Goal: Task Accomplishment & Management: Complete application form

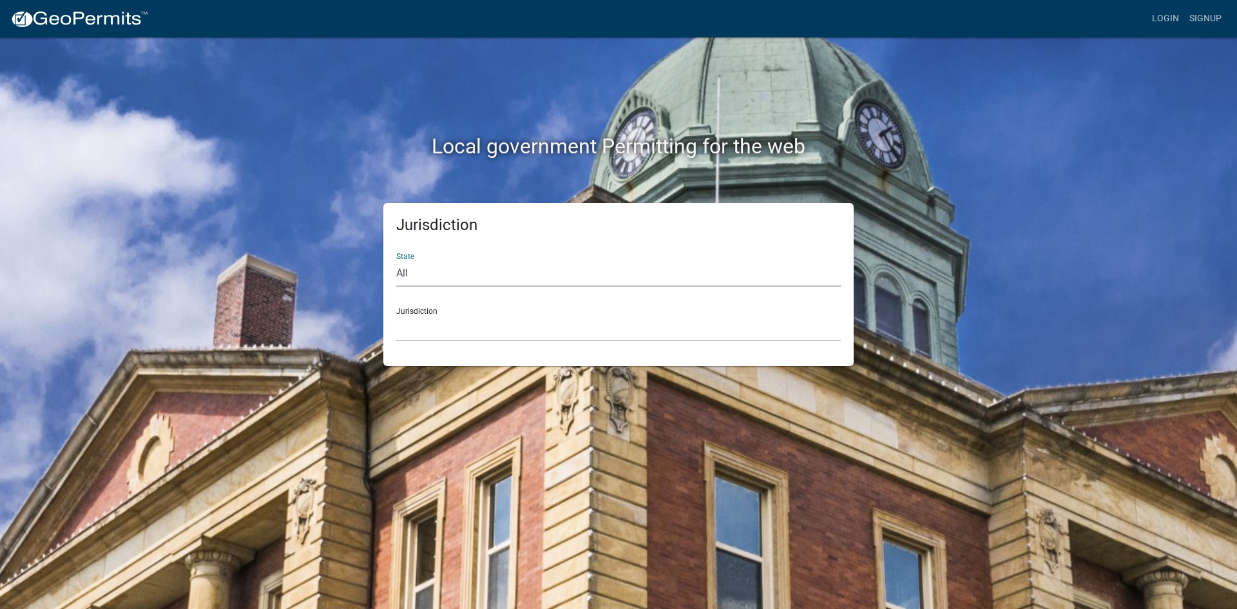
click at [477, 265] on select "All Colorado Georgia Indiana Iowa Kansas Minnesota Ohio South Carolina Wisconsin" at bounding box center [618, 273] width 445 height 26
select select "Indiana"
click at [396, 260] on select "All Colorado Georgia Indiana Iowa Kansas Minnesota Ohio South Carolina Wisconsin" at bounding box center [618, 273] width 445 height 26
click at [438, 324] on select "City of Charlestown, Indiana City of Jeffersonville, Indiana City of Logansport…" at bounding box center [618, 328] width 445 height 26
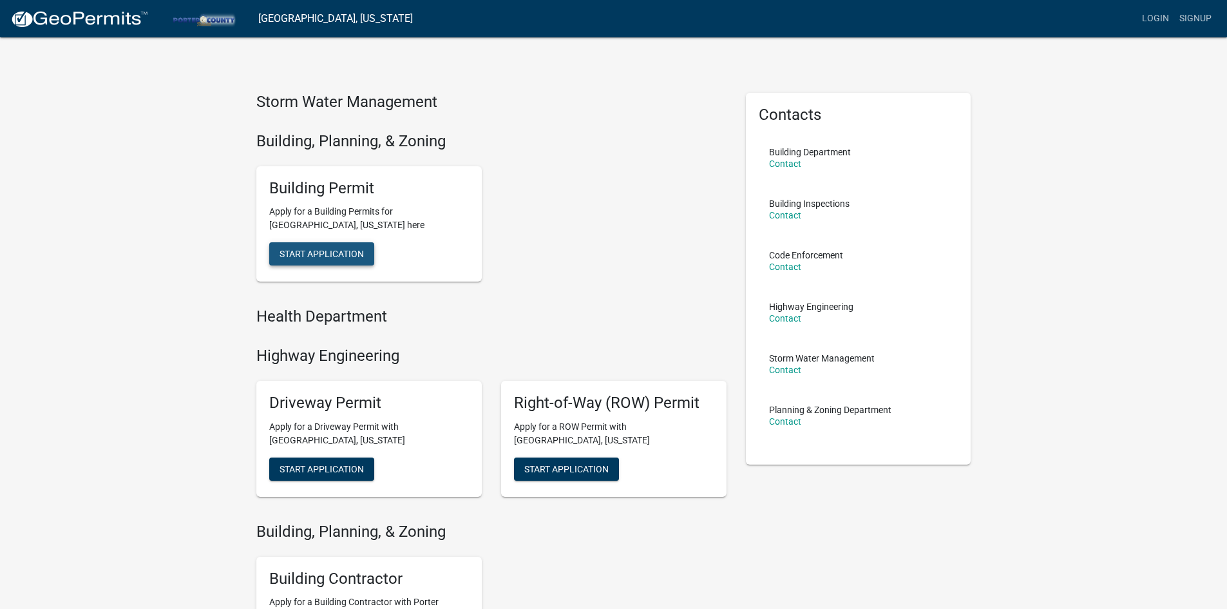
click at [318, 254] on span "Start Application" at bounding box center [322, 254] width 84 height 10
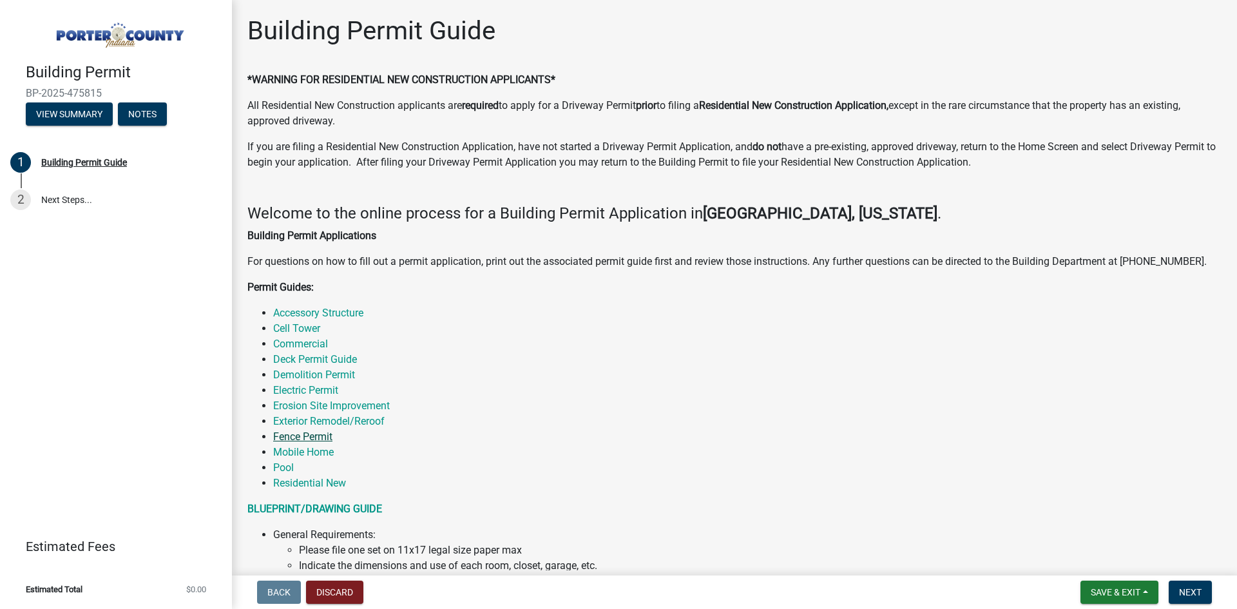
click at [312, 436] on link "Fence Permit" at bounding box center [302, 436] width 59 height 12
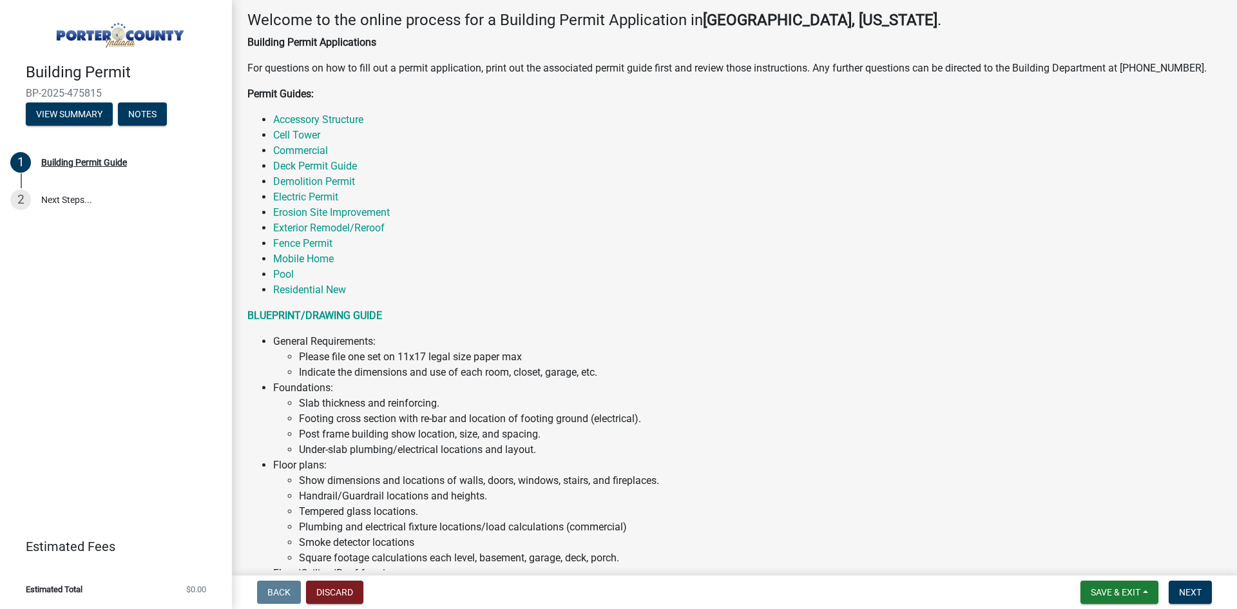
scroll to position [258, 0]
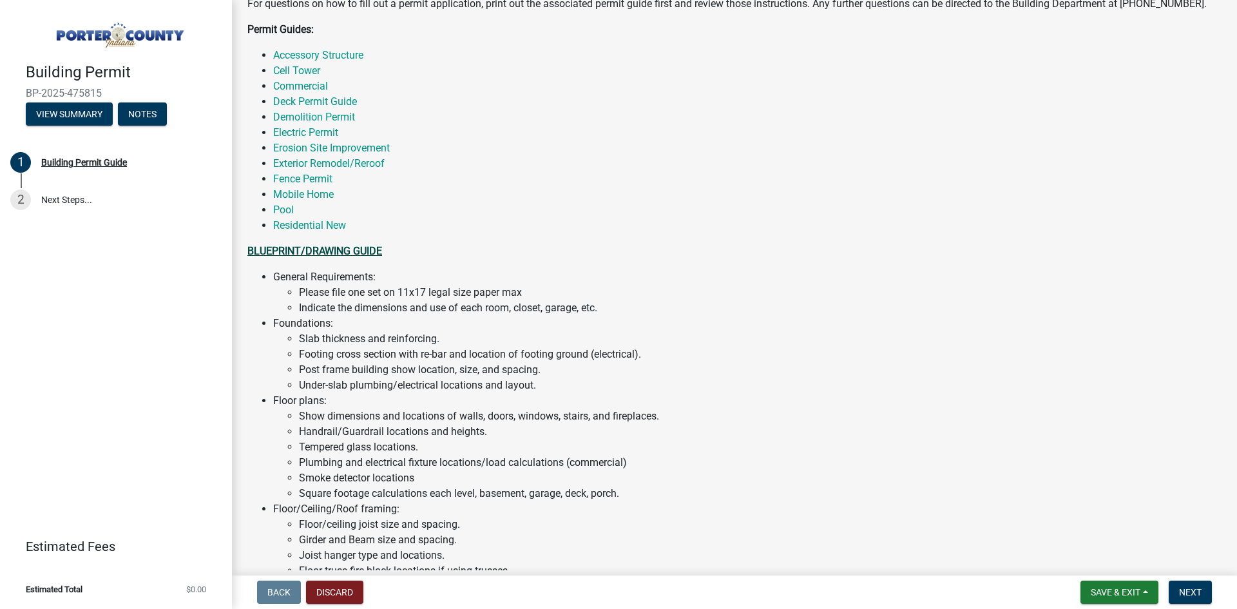
click at [354, 251] on strong "BLUEPRINT/DRAWING GUIDE" at bounding box center [314, 251] width 135 height 12
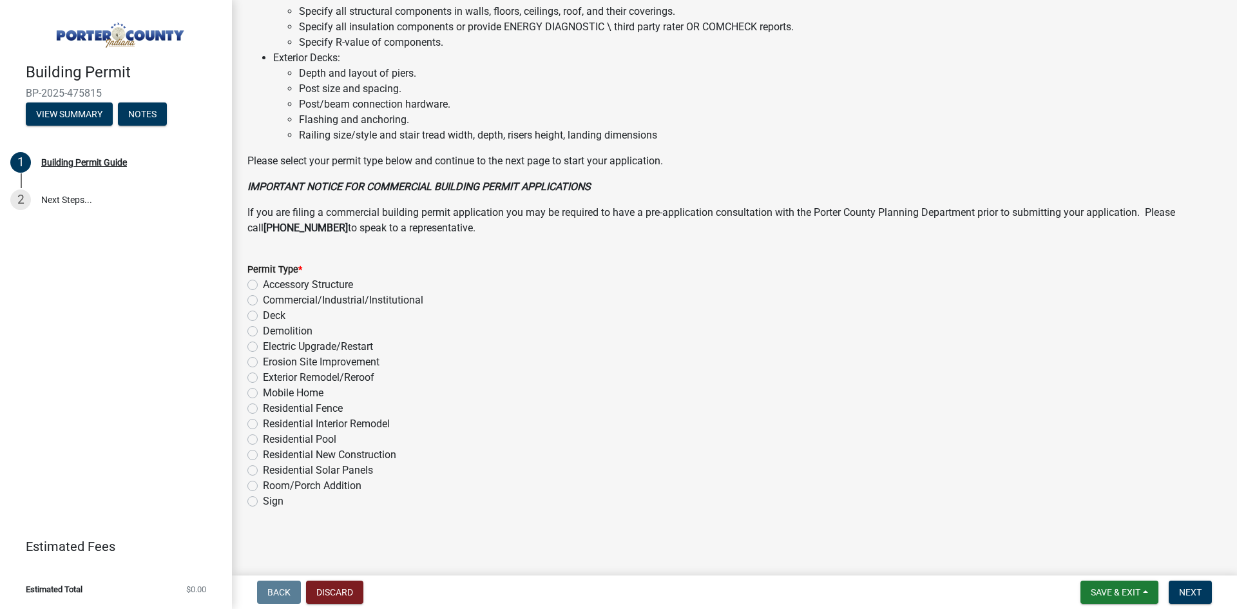
scroll to position [849, 0]
click at [263, 408] on label "Residential Fence" at bounding box center [303, 407] width 80 height 15
click at [263, 408] on input "Residential Fence" at bounding box center [267, 404] width 8 height 8
radio input "true"
click at [1194, 594] on span "Next" at bounding box center [1190, 592] width 23 height 10
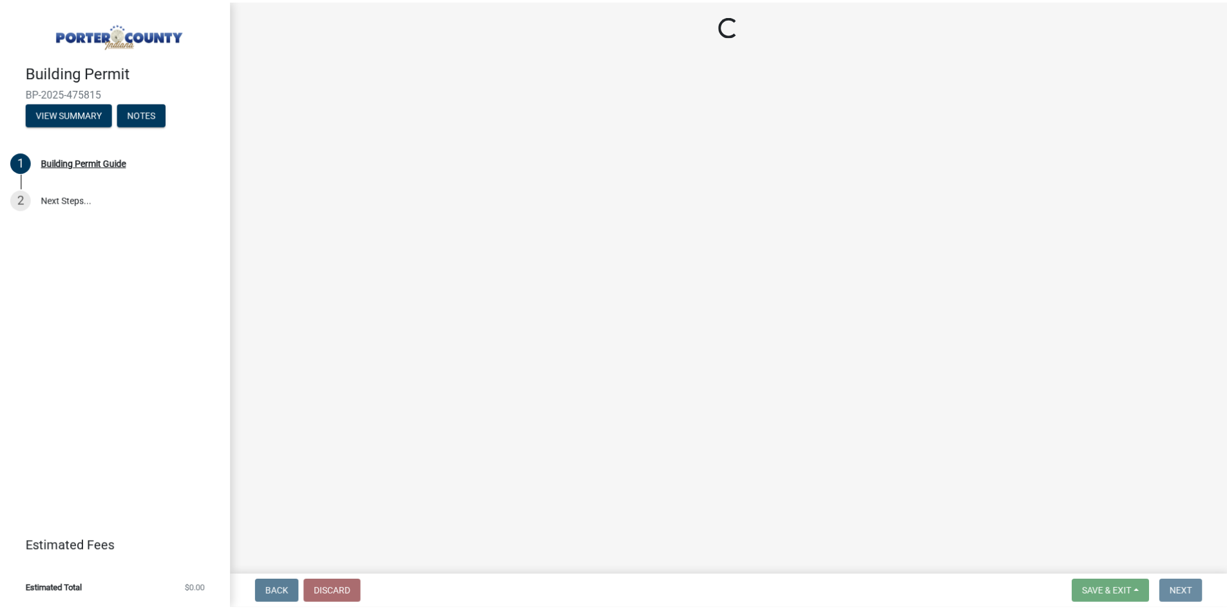
scroll to position [0, 0]
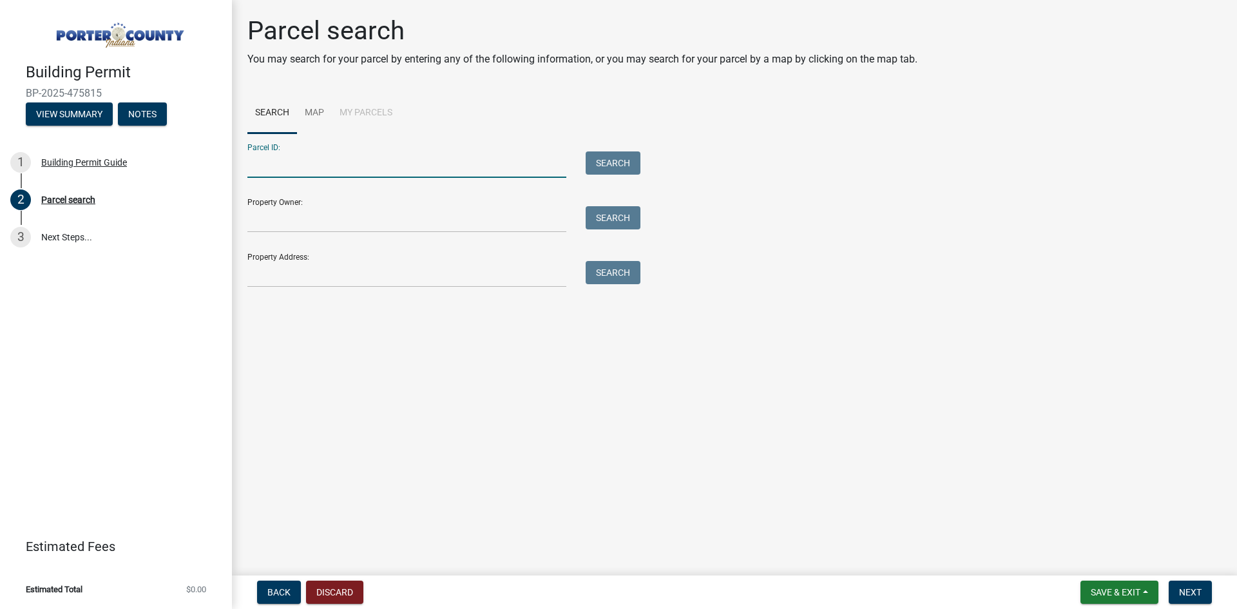
click at [370, 160] on input "Parcel ID:" at bounding box center [406, 164] width 319 height 26
click at [317, 113] on link "Map" at bounding box center [314, 113] width 35 height 41
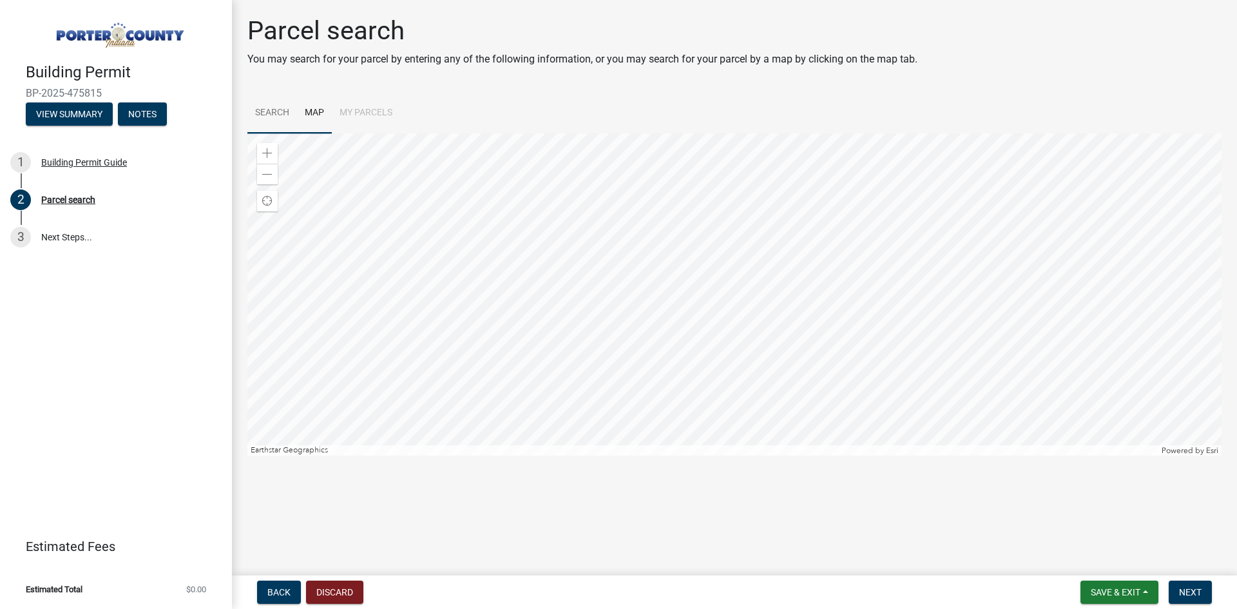
click at [288, 122] on link "Search" at bounding box center [272, 113] width 50 height 41
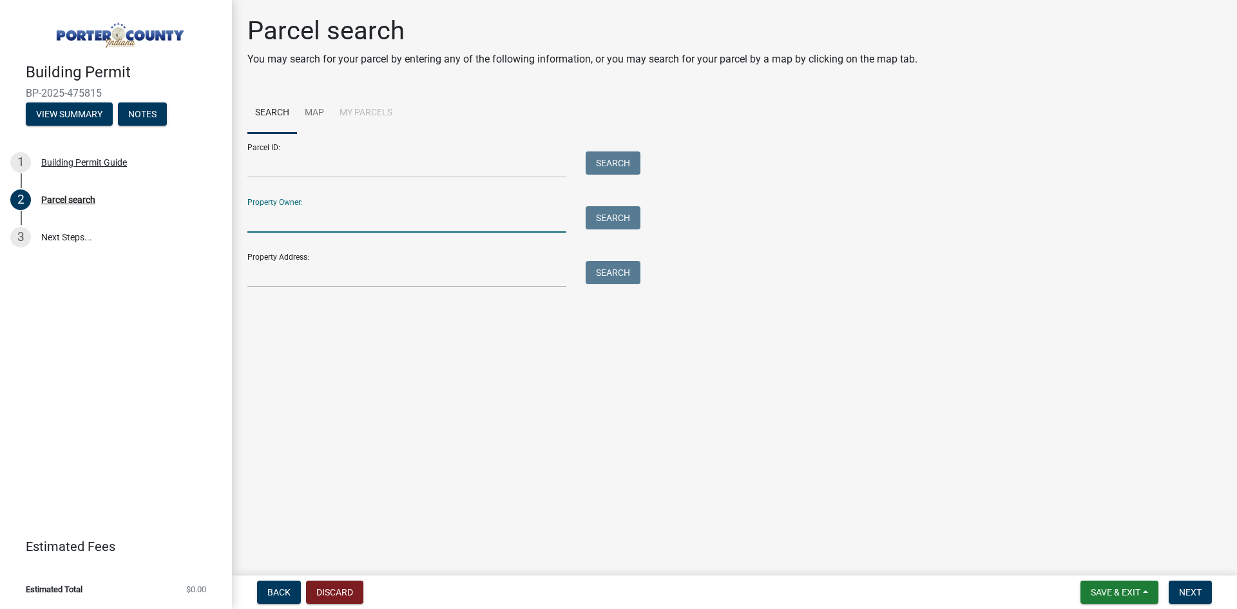
click at [445, 226] on input "Property Owner:" at bounding box center [406, 219] width 319 height 26
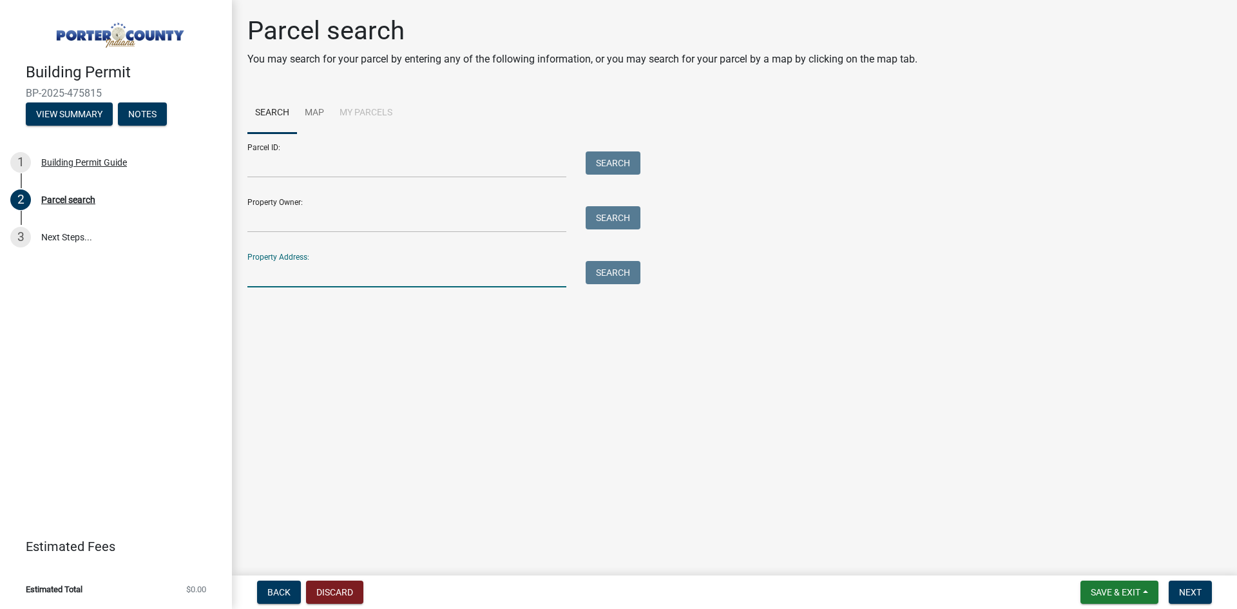
click at [370, 268] on input "Property Address:" at bounding box center [406, 274] width 319 height 26
click at [608, 274] on button "Search" at bounding box center [613, 272] width 55 height 23
click at [383, 278] on input "101 Fair St Valparaiso" at bounding box center [406, 274] width 319 height 26
type input "[STREET_ADDRESS]"
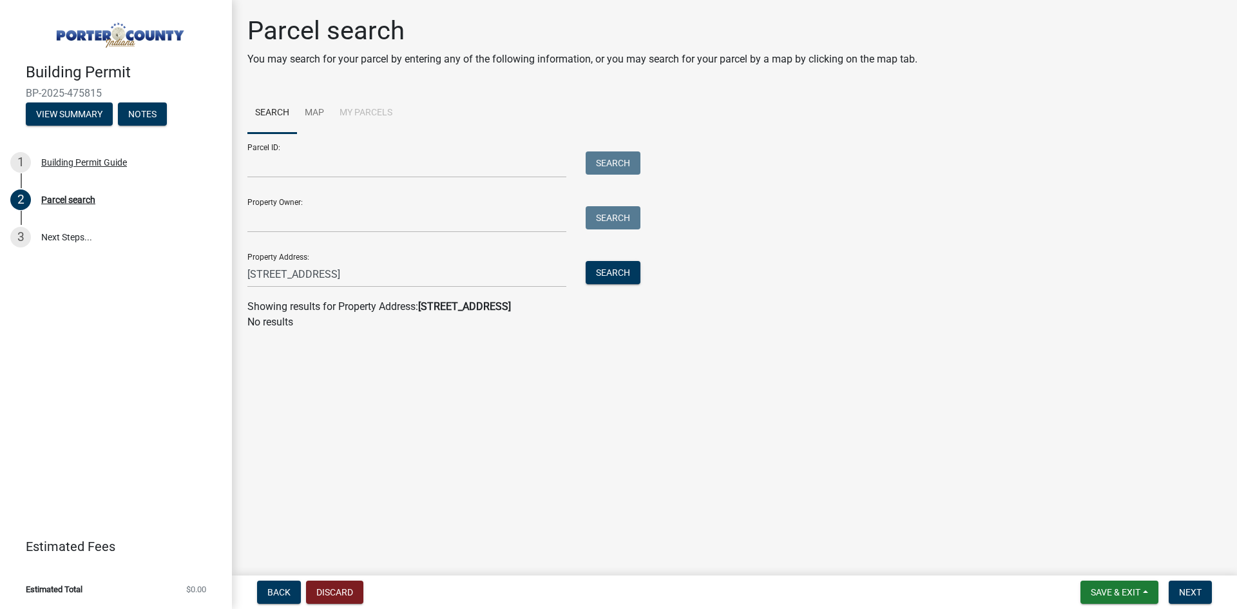
click at [602, 260] on div "Property Address: 101 Fair St Search" at bounding box center [440, 265] width 387 height 44
click at [608, 267] on button "Search" at bounding box center [613, 272] width 55 height 23
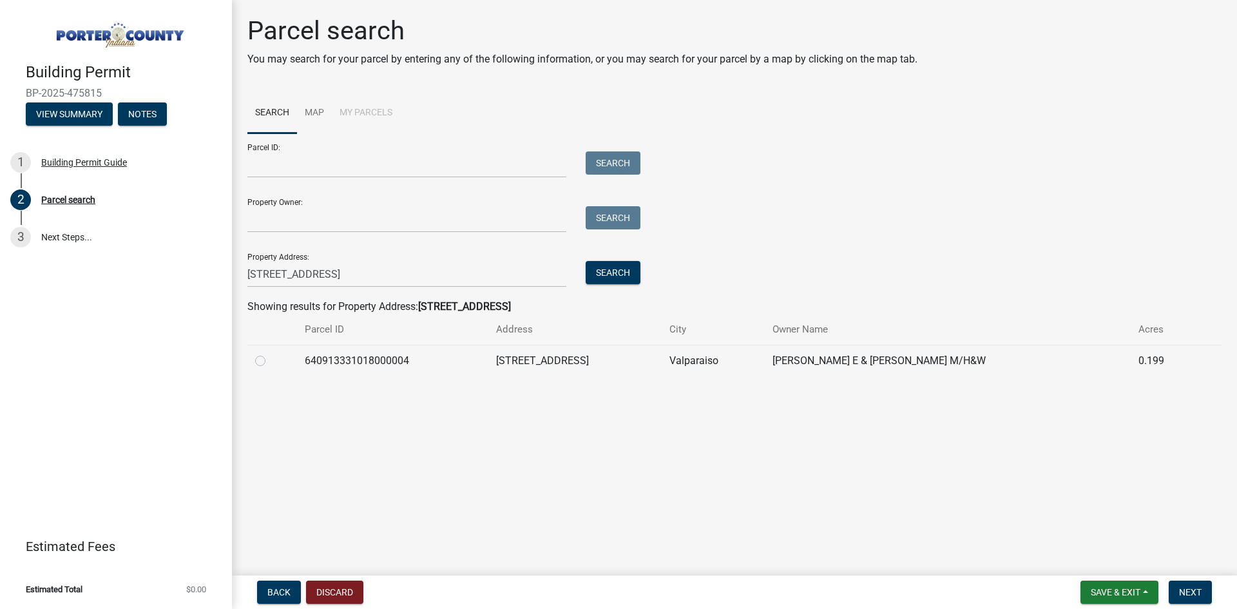
click at [271, 353] on label at bounding box center [271, 353] width 0 height 0
click at [271, 361] on input "radio" at bounding box center [275, 357] width 8 height 8
radio input "true"
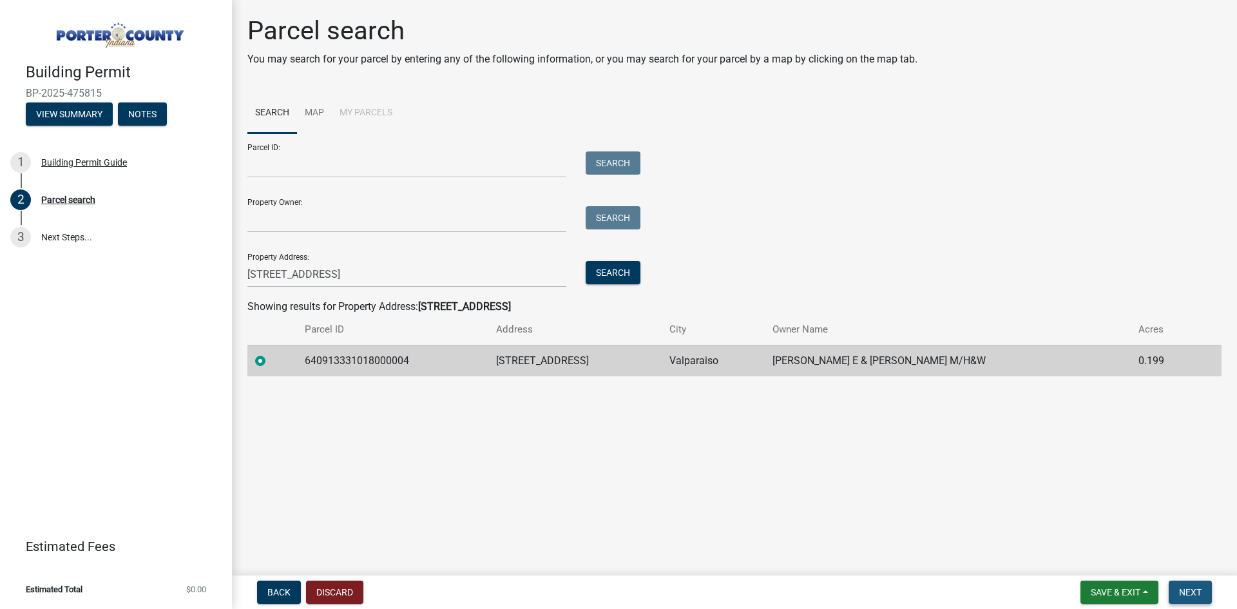
click at [1192, 593] on span "Next" at bounding box center [1190, 592] width 23 height 10
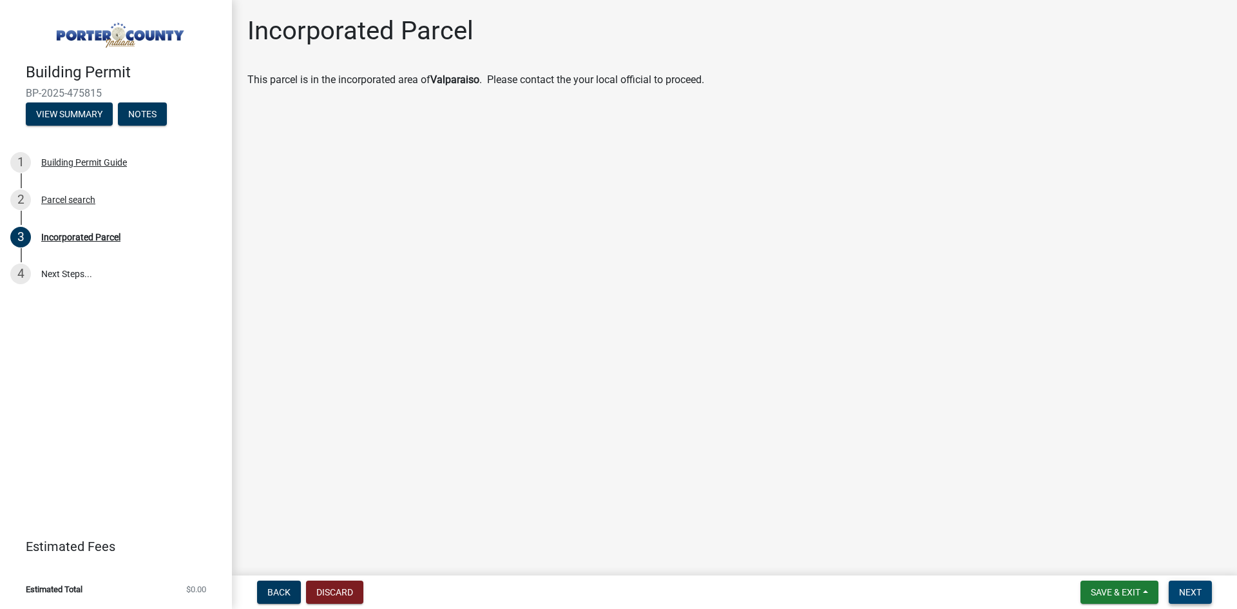
click at [1202, 593] on span "Next" at bounding box center [1190, 592] width 23 height 10
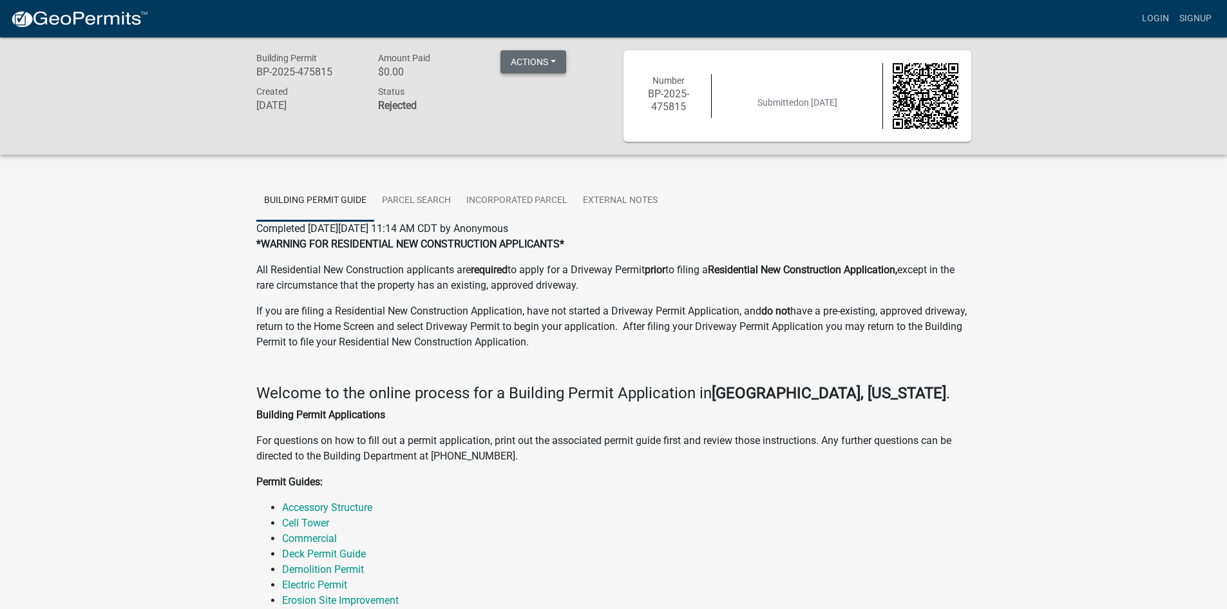
click at [558, 65] on button "Actions" at bounding box center [534, 61] width 66 height 23
click at [434, 118] on div "Building Permit BP-2025-475815 Amount Paid $0.00 Actions Printer Friendly Creat…" at bounding box center [430, 95] width 367 height 91
click at [562, 70] on button "Actions" at bounding box center [534, 61] width 66 height 23
click at [539, 88] on link "Printer Friendly" at bounding box center [552, 95] width 103 height 31
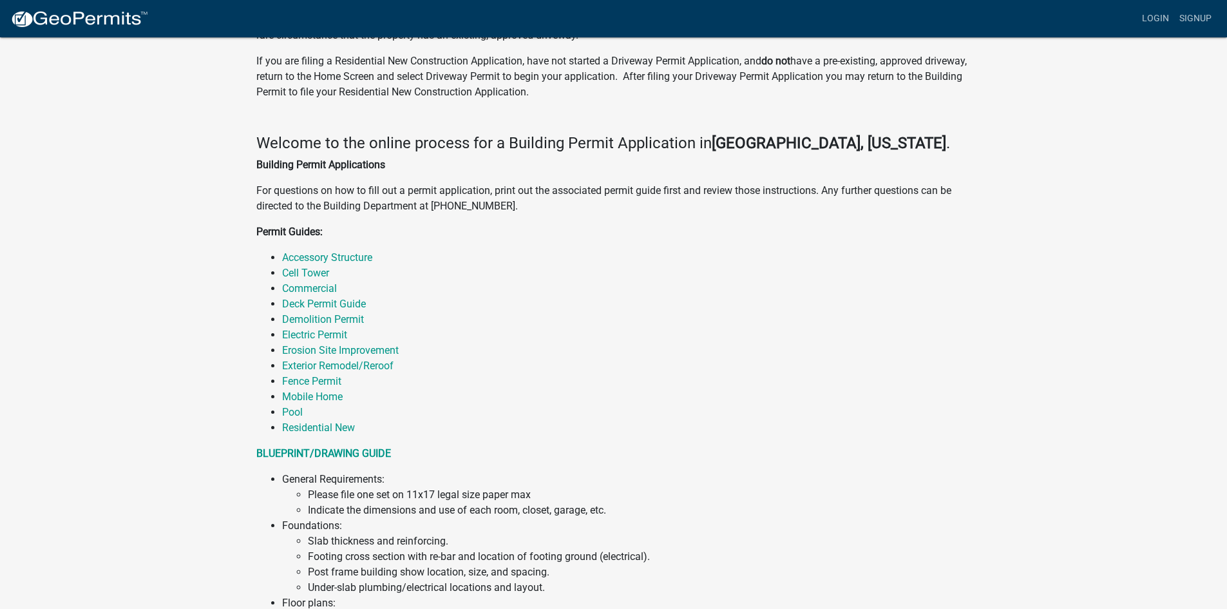
scroll to position [322, 0]
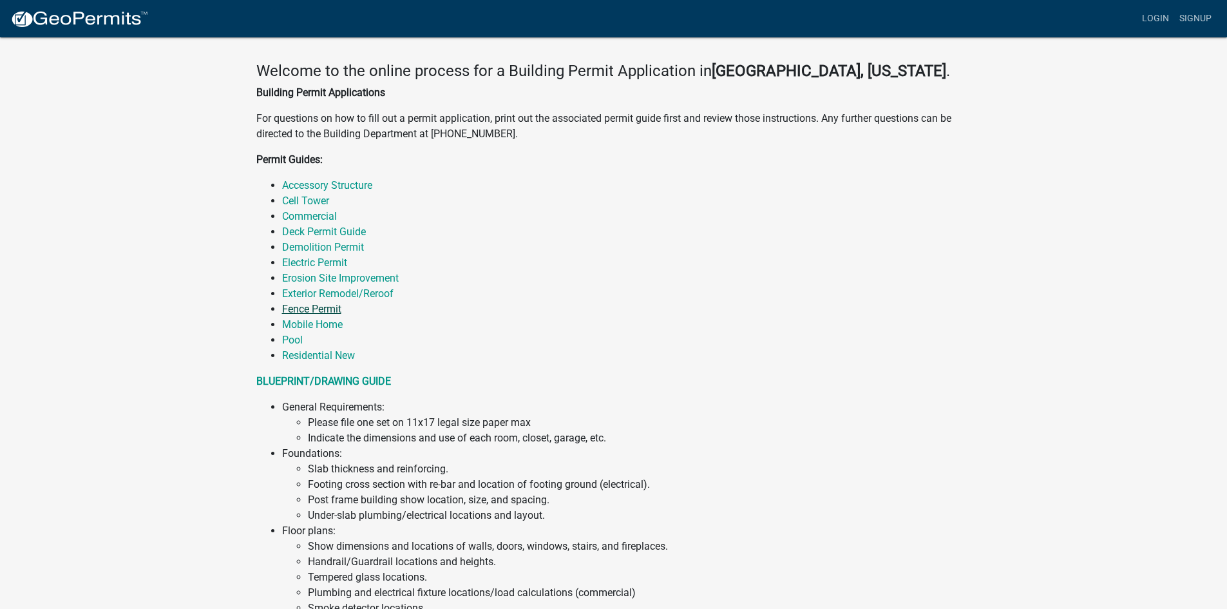
click at [314, 311] on link "Fence Permit" at bounding box center [311, 309] width 59 height 12
